Goal: Information Seeking & Learning: Learn about a topic

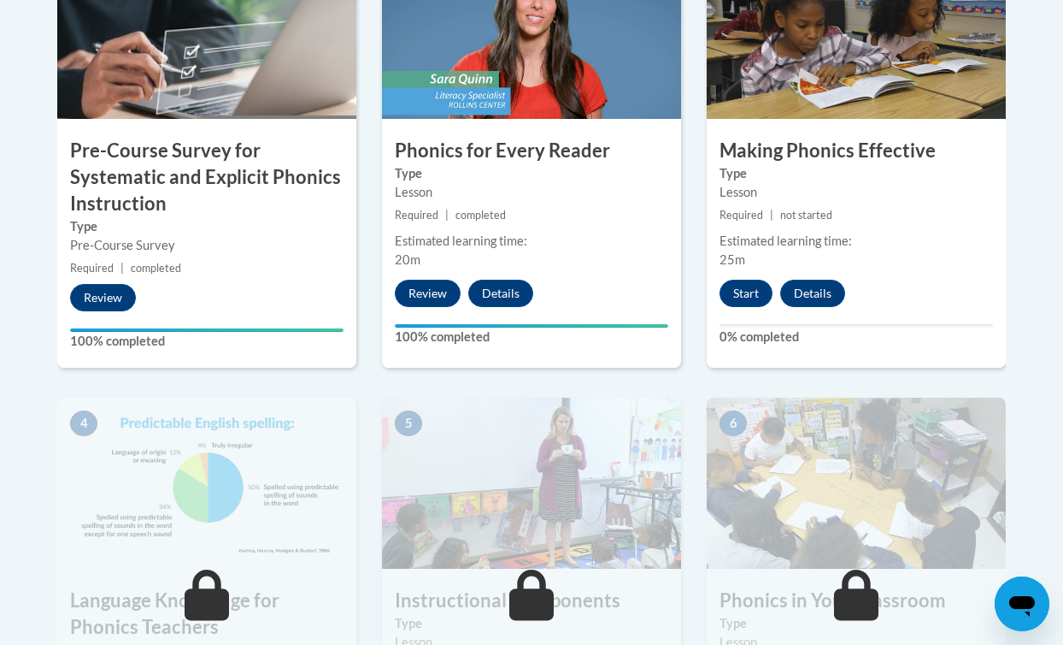
scroll to position [598, 0]
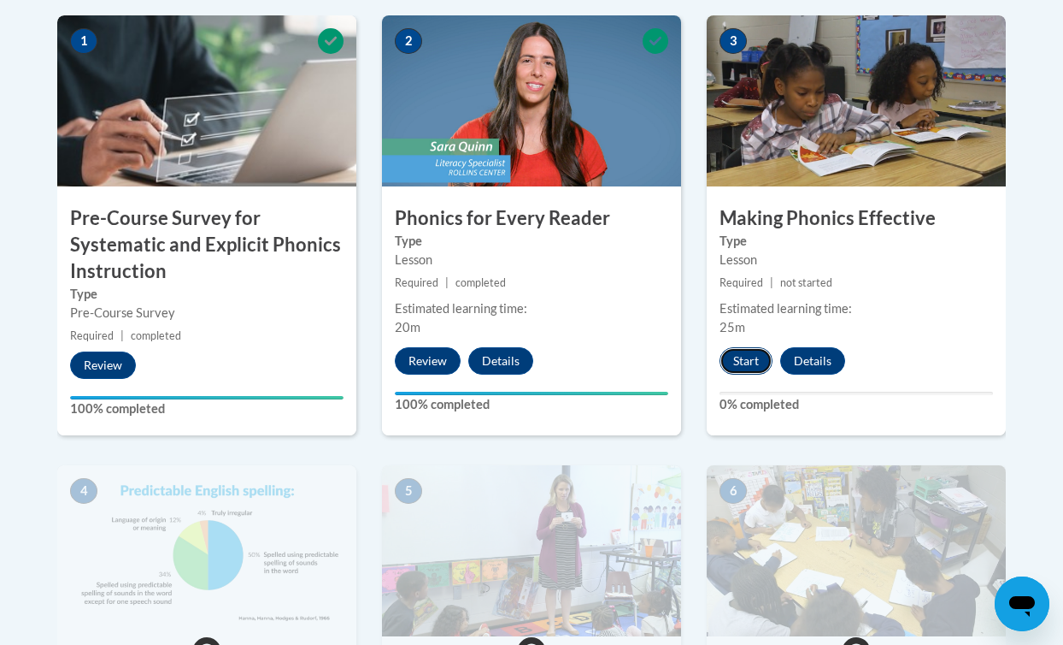
click at [732, 367] on button "Start" at bounding box center [746, 360] width 53 height 27
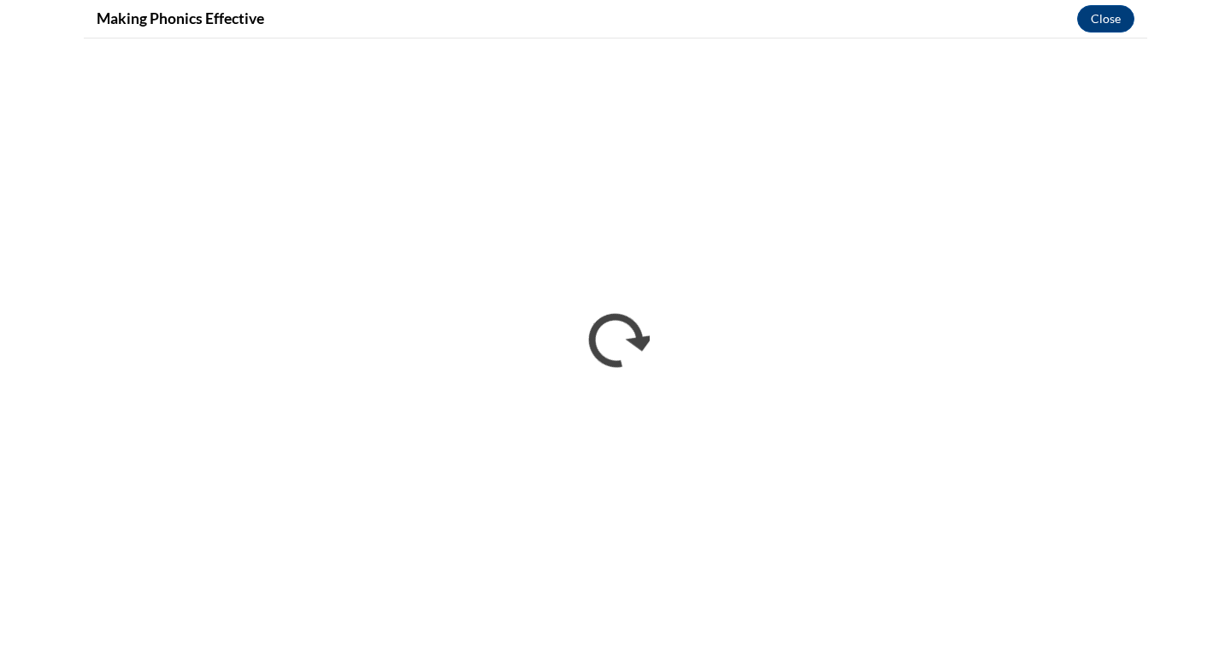
scroll to position [0, 0]
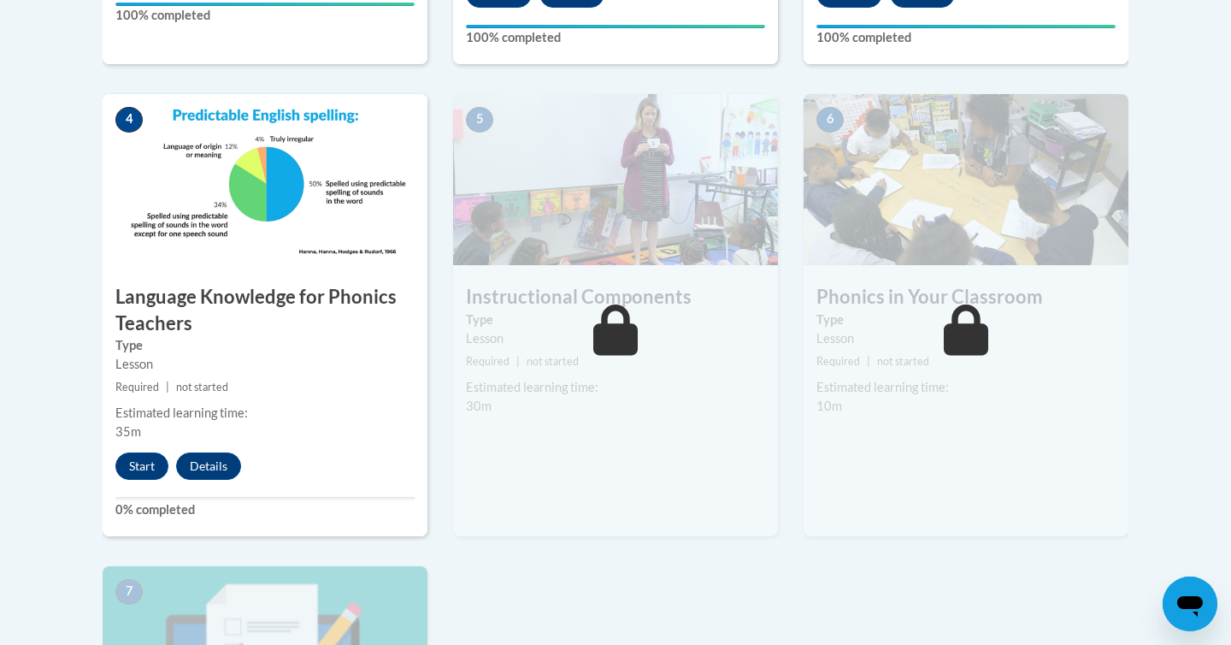
scroll to position [963, 0]
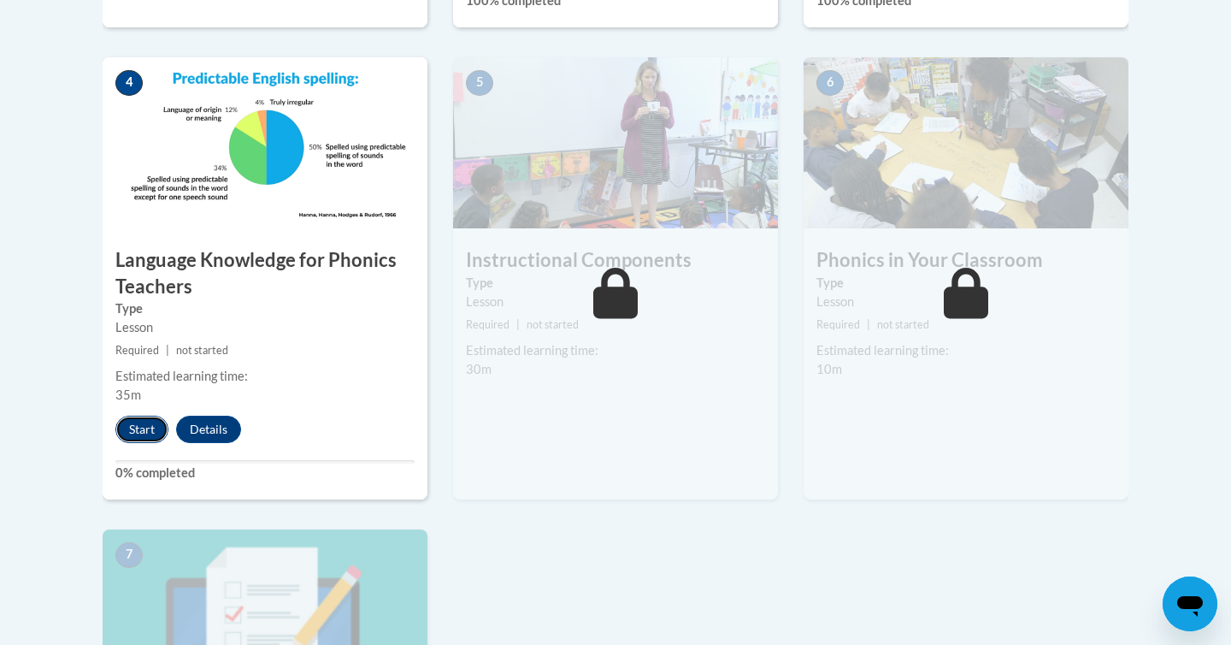
click at [142, 431] on button "Start" at bounding box center [141, 428] width 53 height 27
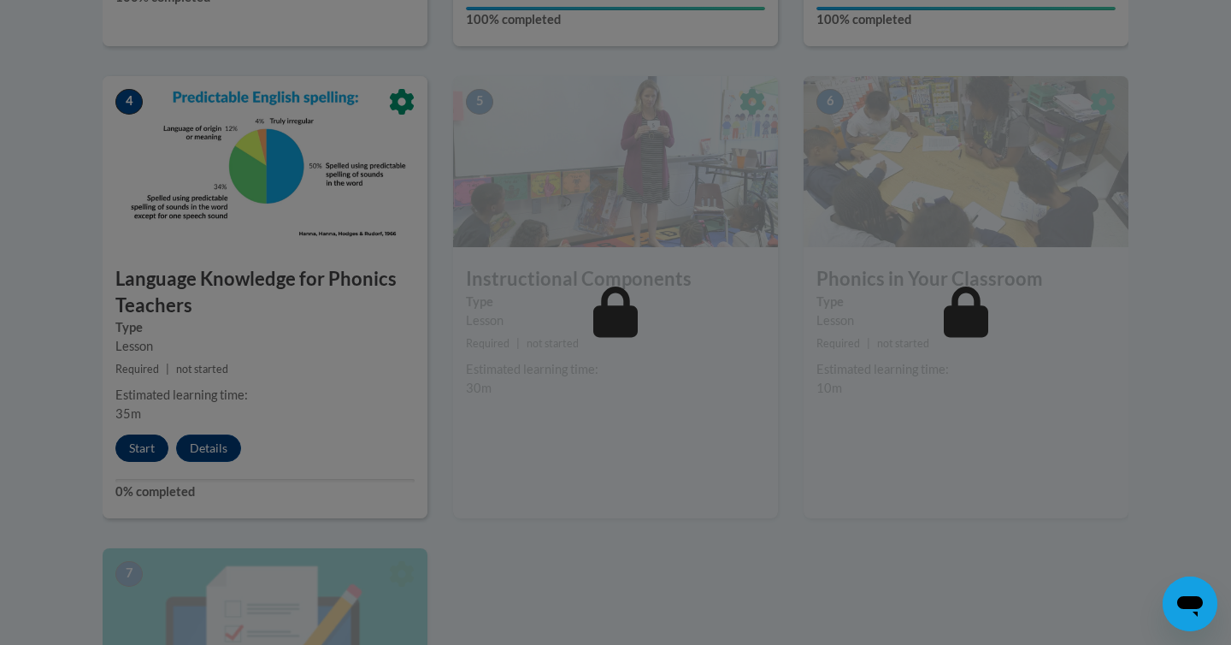
scroll to position [923, 0]
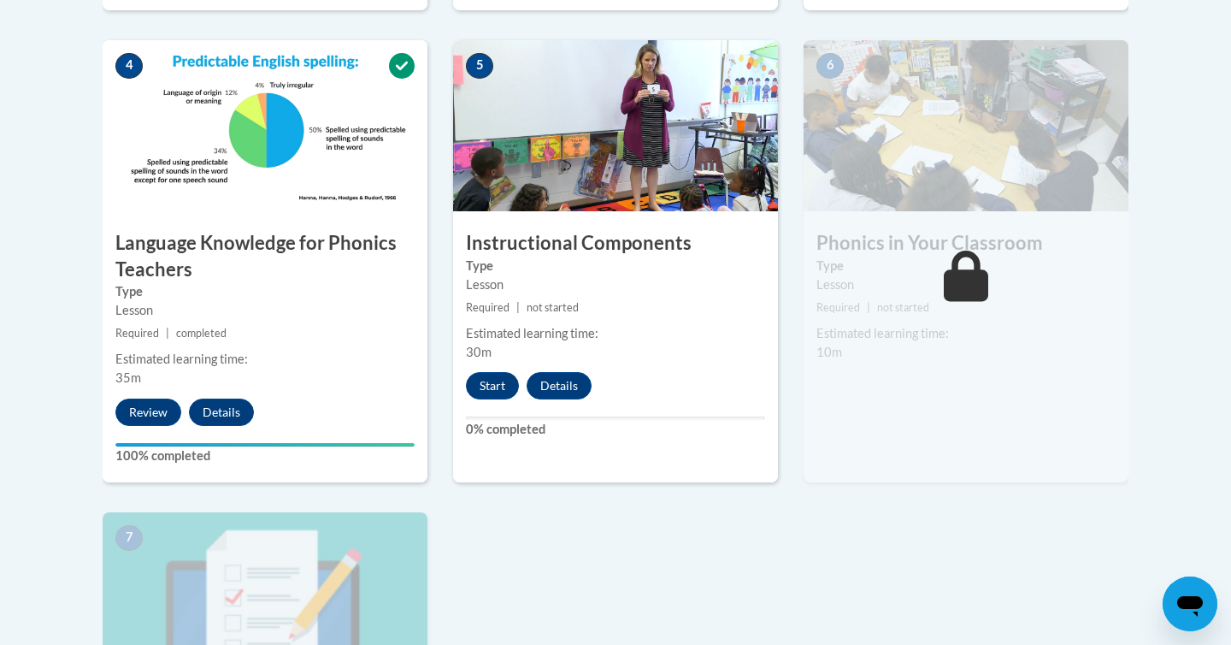
scroll to position [987, 0]
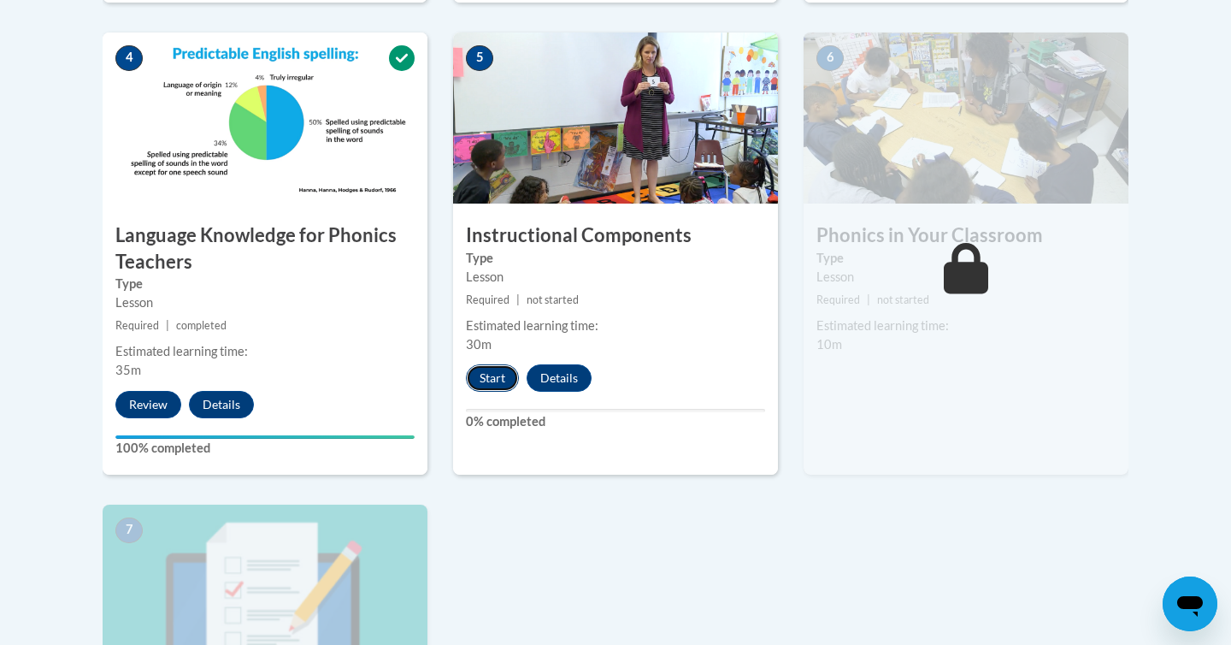
click at [491, 383] on button "Start" at bounding box center [492, 377] width 53 height 27
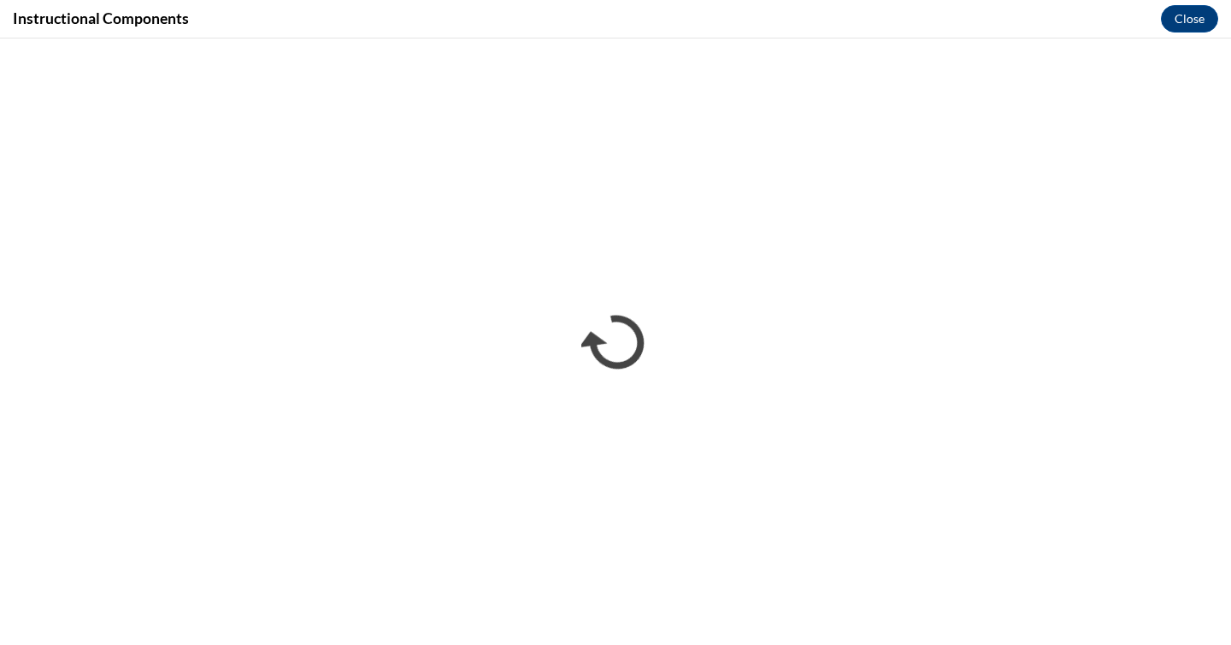
scroll to position [0, 0]
